Goal: Task Accomplishment & Management: Complete application form

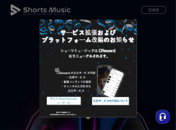
click at [110, 100] on img at bounding box center [110, 101] width 41 height 12
click at [62, 99] on img at bounding box center [63, 101] width 41 height 12
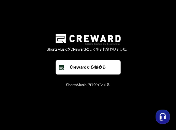
click at [92, 84] on button "ShortsMusicでログインする" at bounding box center [88, 85] width 44 height 5
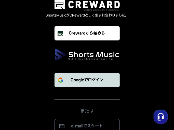
click at [77, 76] on button "Googleでログイン" at bounding box center [86, 80] width 65 height 14
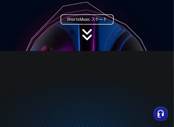
scroll to position [76, 0]
click at [76, 23] on link "ShortsMusic スタート" at bounding box center [87, 19] width 53 height 10
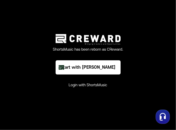
click at [83, 86] on button "Login with ShortsMusic" at bounding box center [88, 85] width 39 height 5
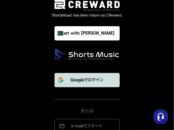
click at [93, 77] on p "Googleでログイン" at bounding box center [87, 80] width 33 height 6
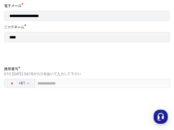
scroll to position [78, 0]
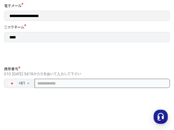
click at [63, 84] on input "tel" at bounding box center [102, 83] width 135 height 9
